Goal: Transaction & Acquisition: Obtain resource

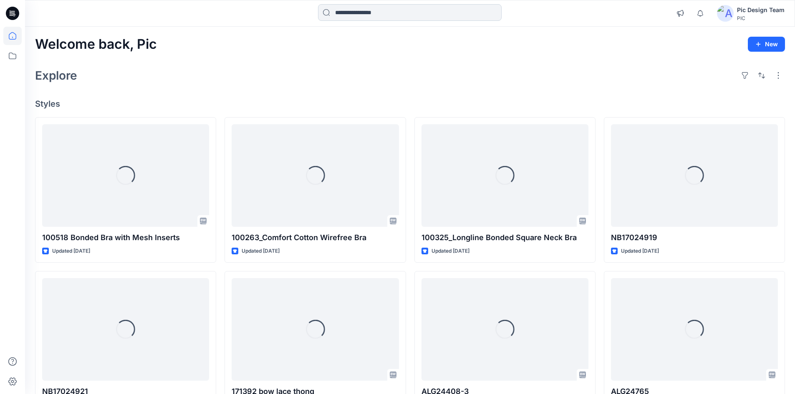
click at [405, 13] on input at bounding box center [410, 12] width 184 height 17
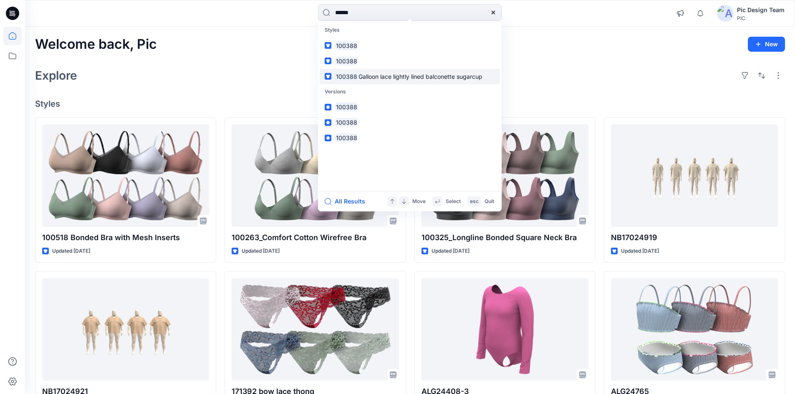
type input "******"
click at [376, 73] on span "Galloon lace lightly lined balconette sugarcup" at bounding box center [420, 76] width 124 height 7
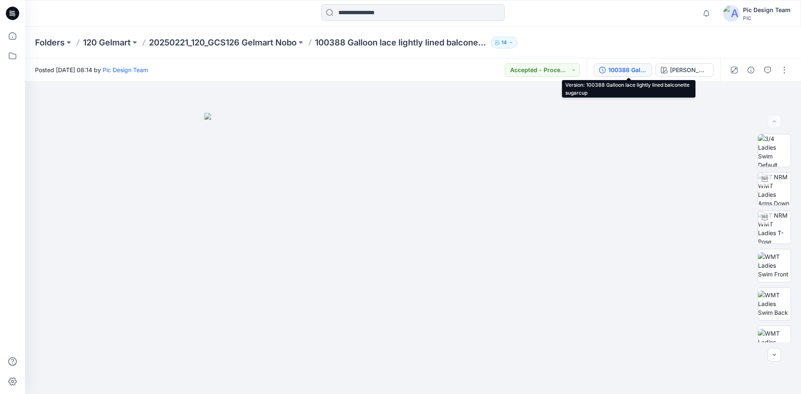
click at [615, 67] on div "100388 Galloon lace lightly lined balconette sugarcup" at bounding box center [627, 70] width 38 height 9
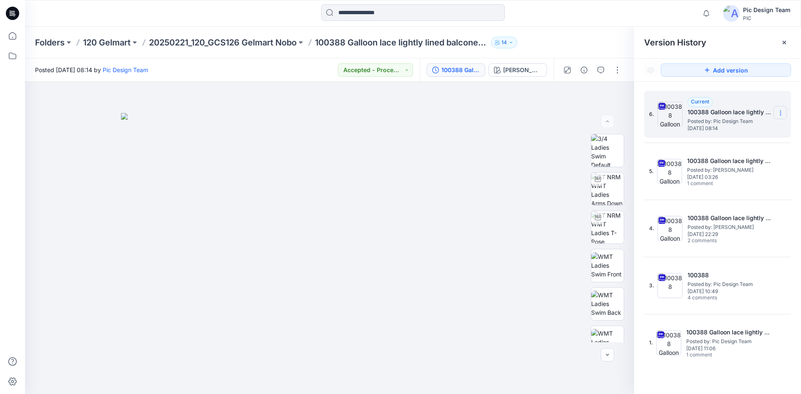
click at [781, 113] on icon at bounding box center [780, 113] width 7 height 7
click at [729, 135] on div "Download Source BW File" at bounding box center [736, 129] width 97 height 17
